Goal: Check status

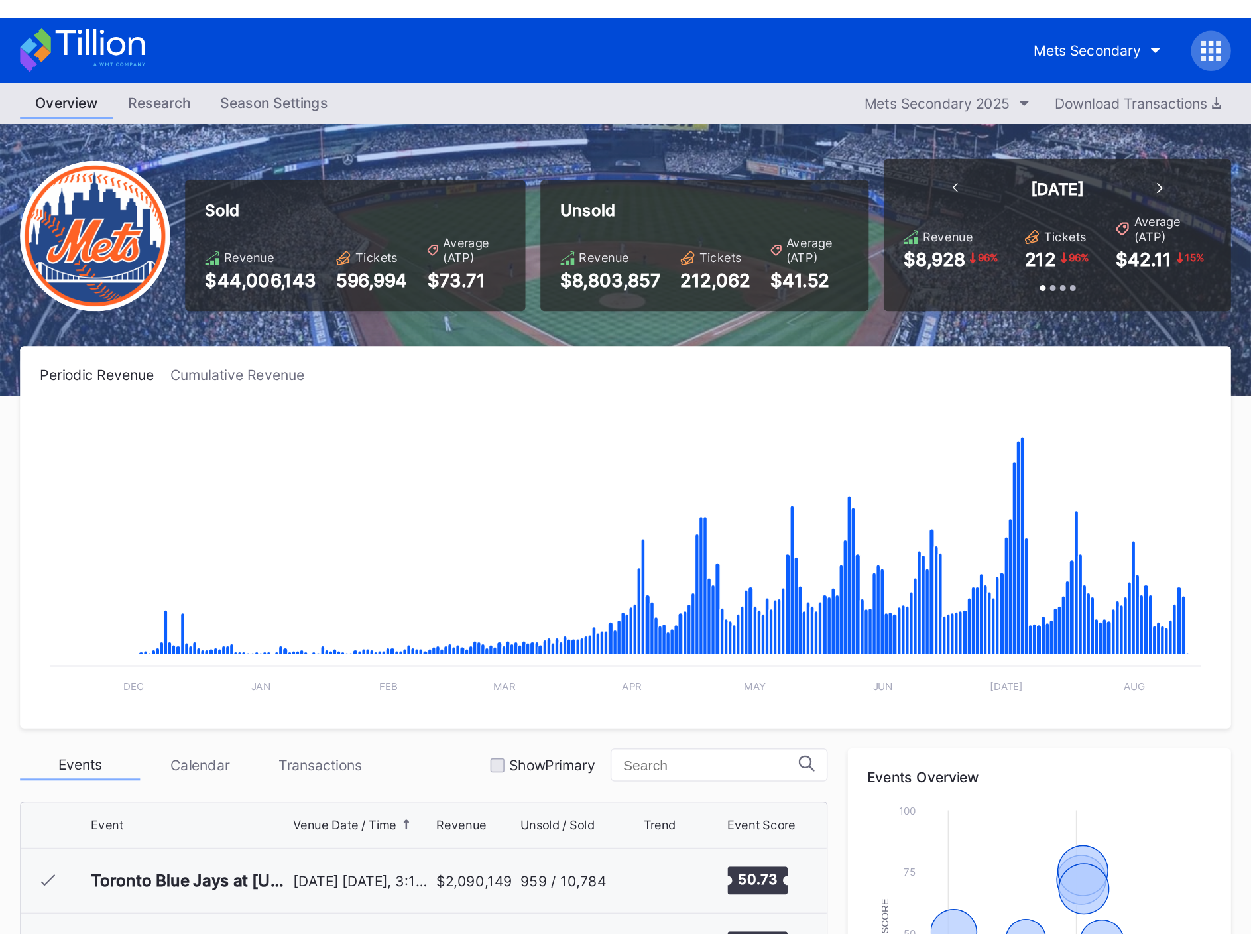
scroll to position [2628, 0]
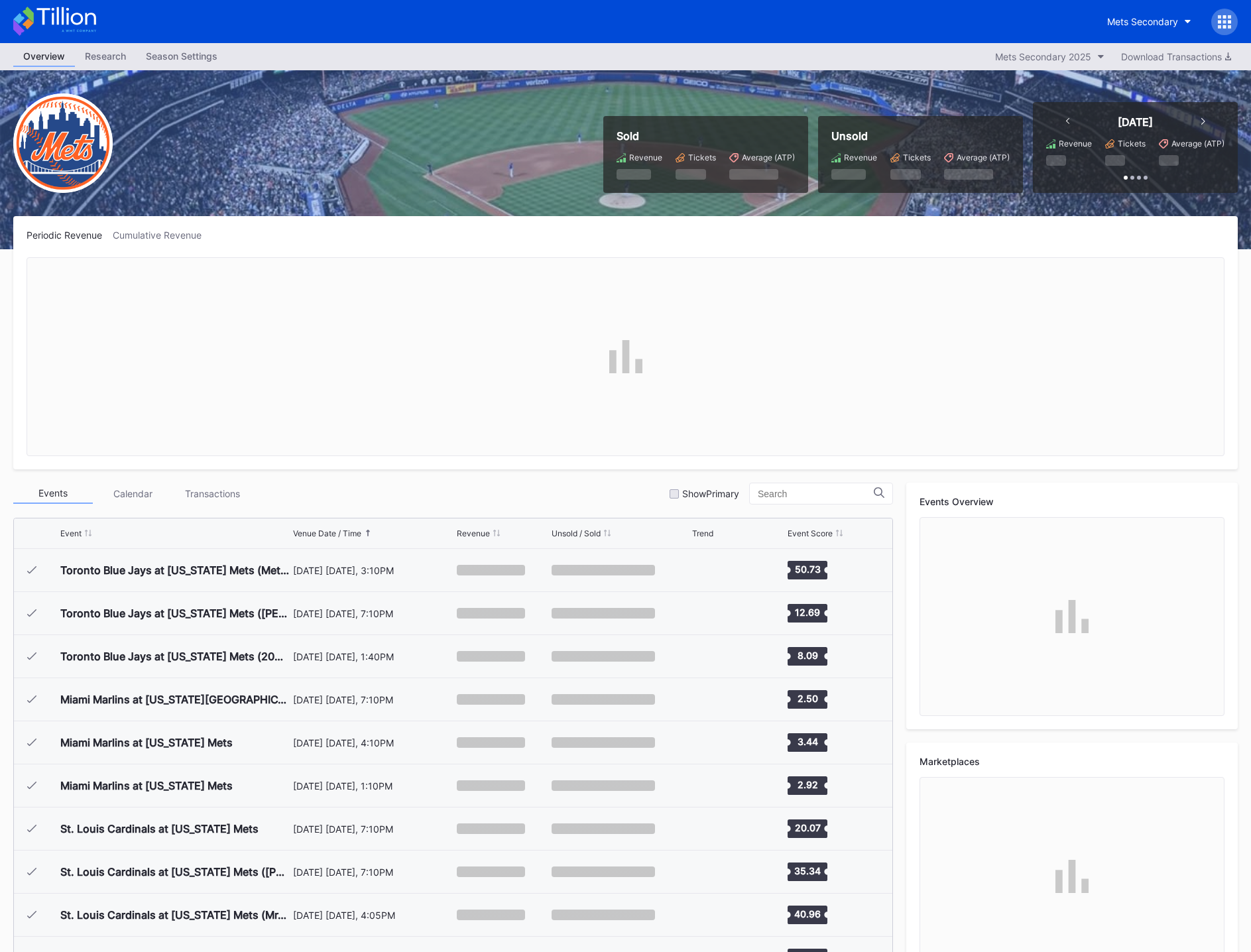
scroll to position [2628, 0]
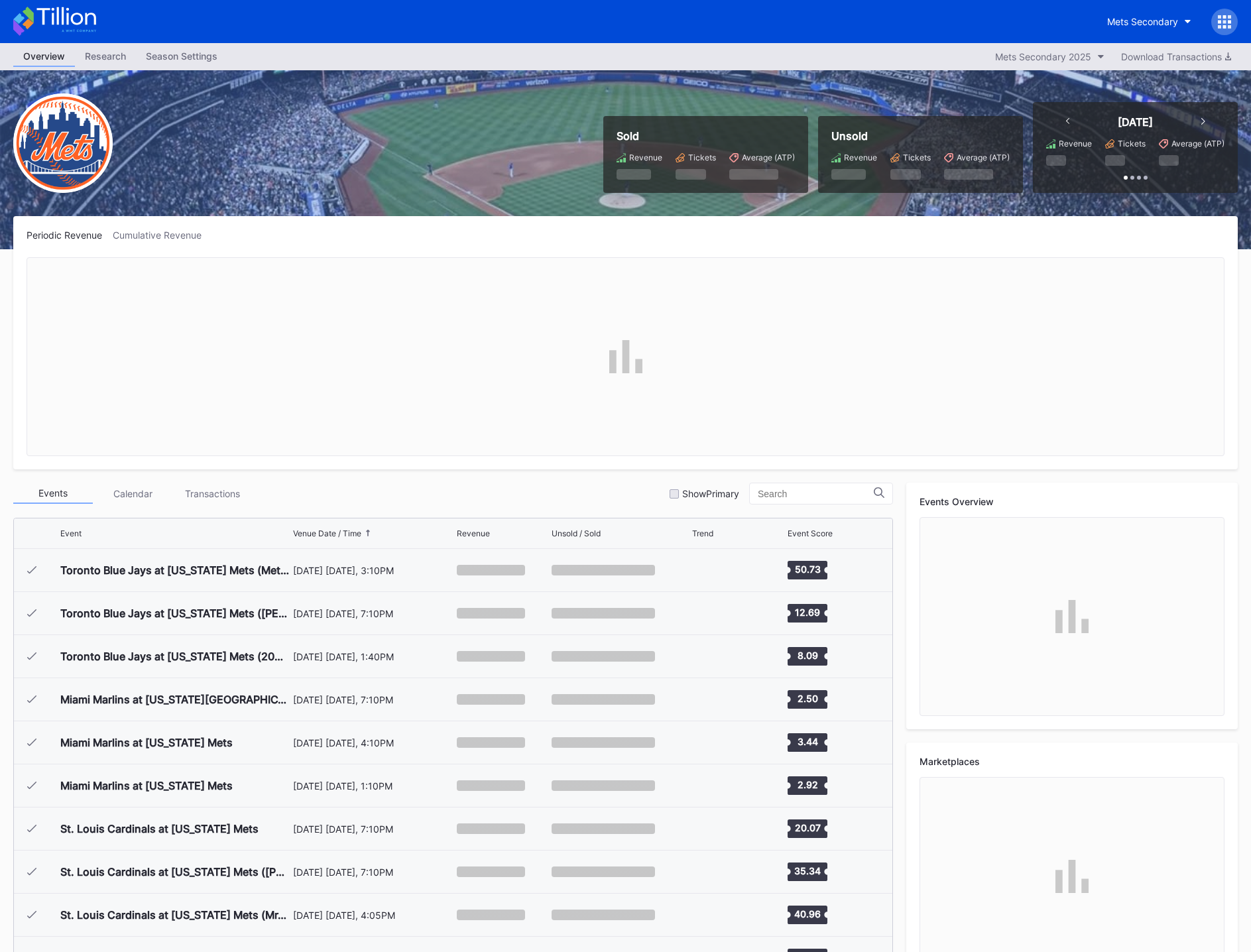
scroll to position [2628, 0]
